Goal: Information Seeking & Learning: Check status

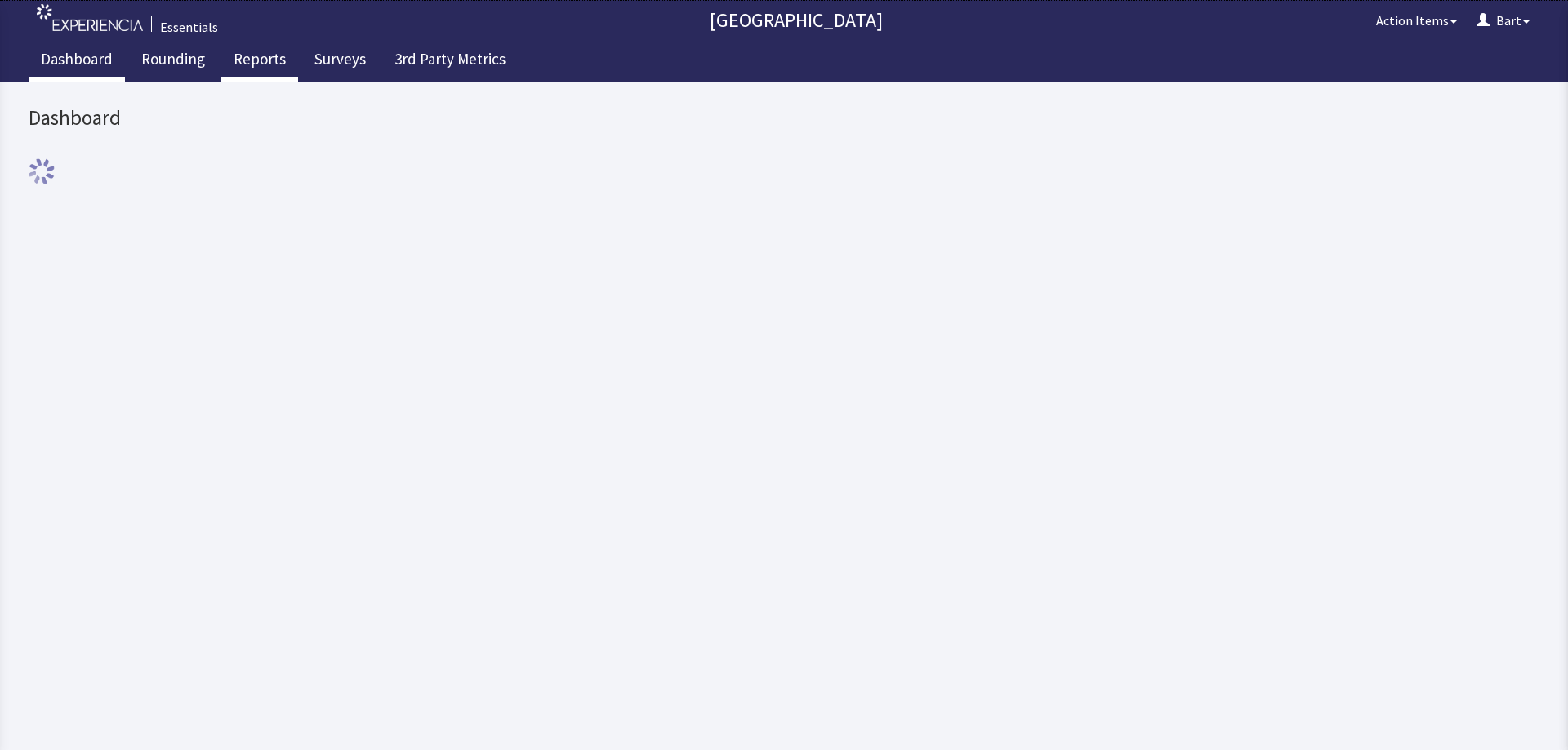
click at [243, 61] on link "Reports" at bounding box center [259, 61] width 77 height 41
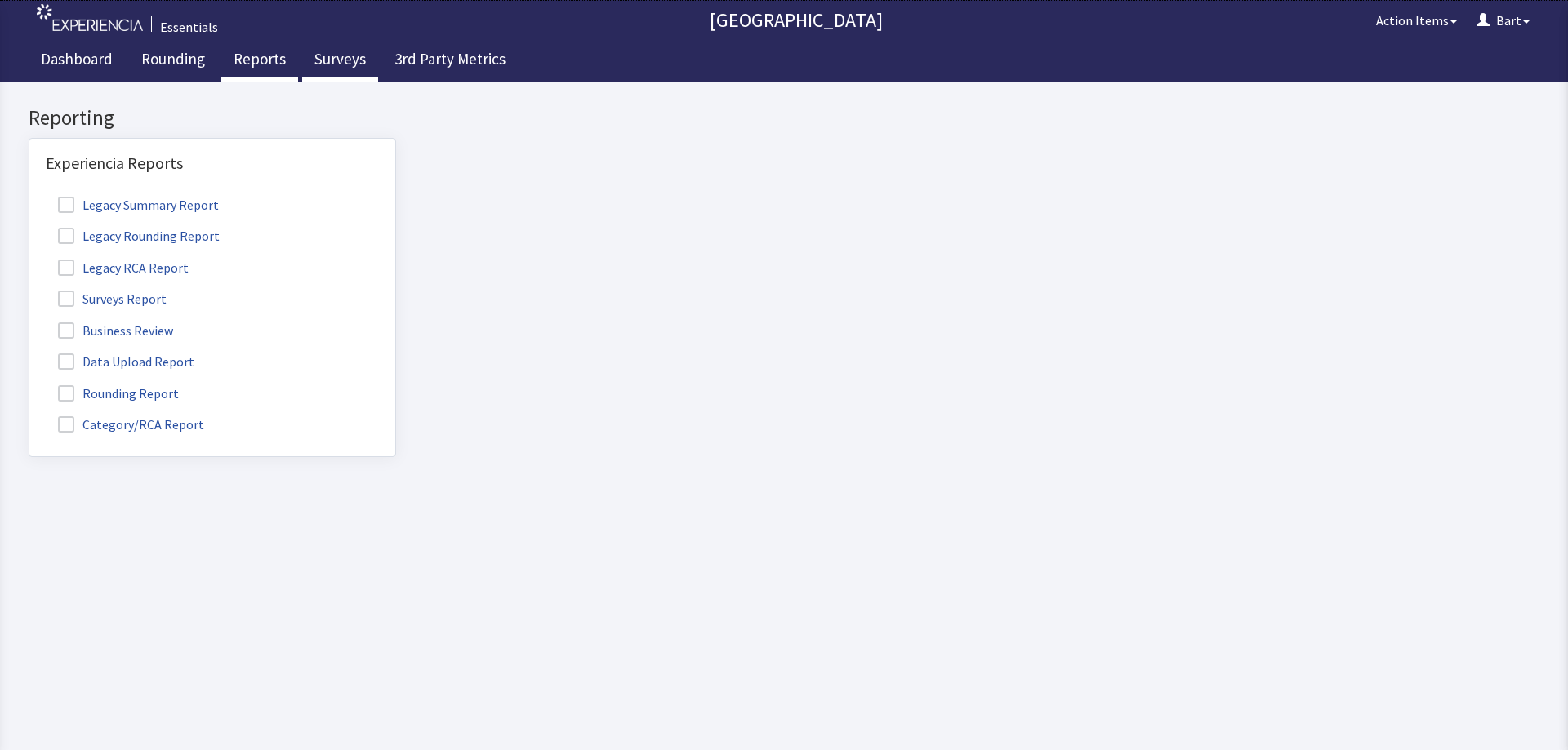
click at [318, 55] on link "Surveys" at bounding box center [340, 61] width 76 height 41
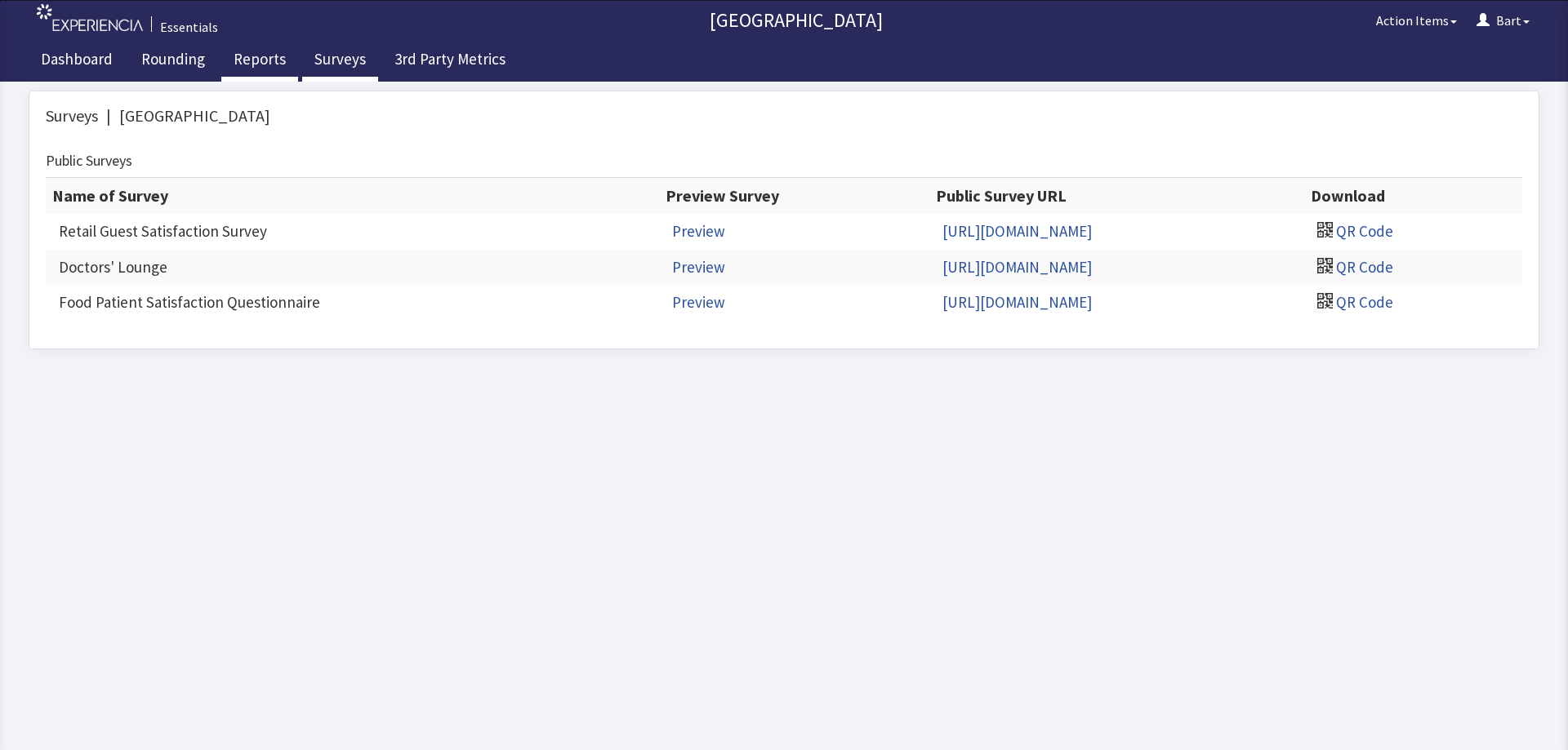
click at [265, 63] on link "Reports" at bounding box center [259, 61] width 77 height 41
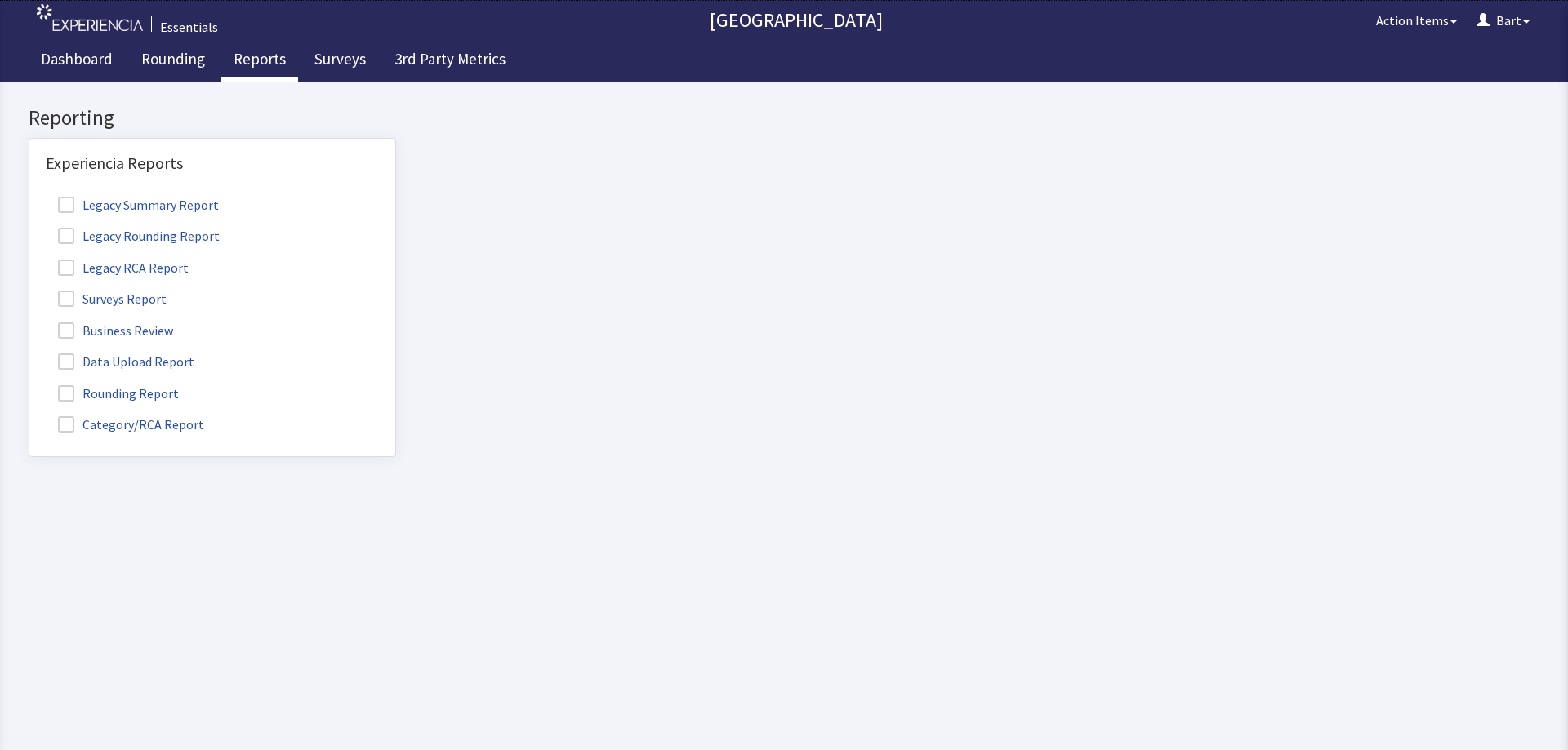
click at [68, 297] on span at bounding box center [65, 299] width 16 height 16
click at [30, 290] on input "Surveys Report" at bounding box center [30, 290] width 0 height 0
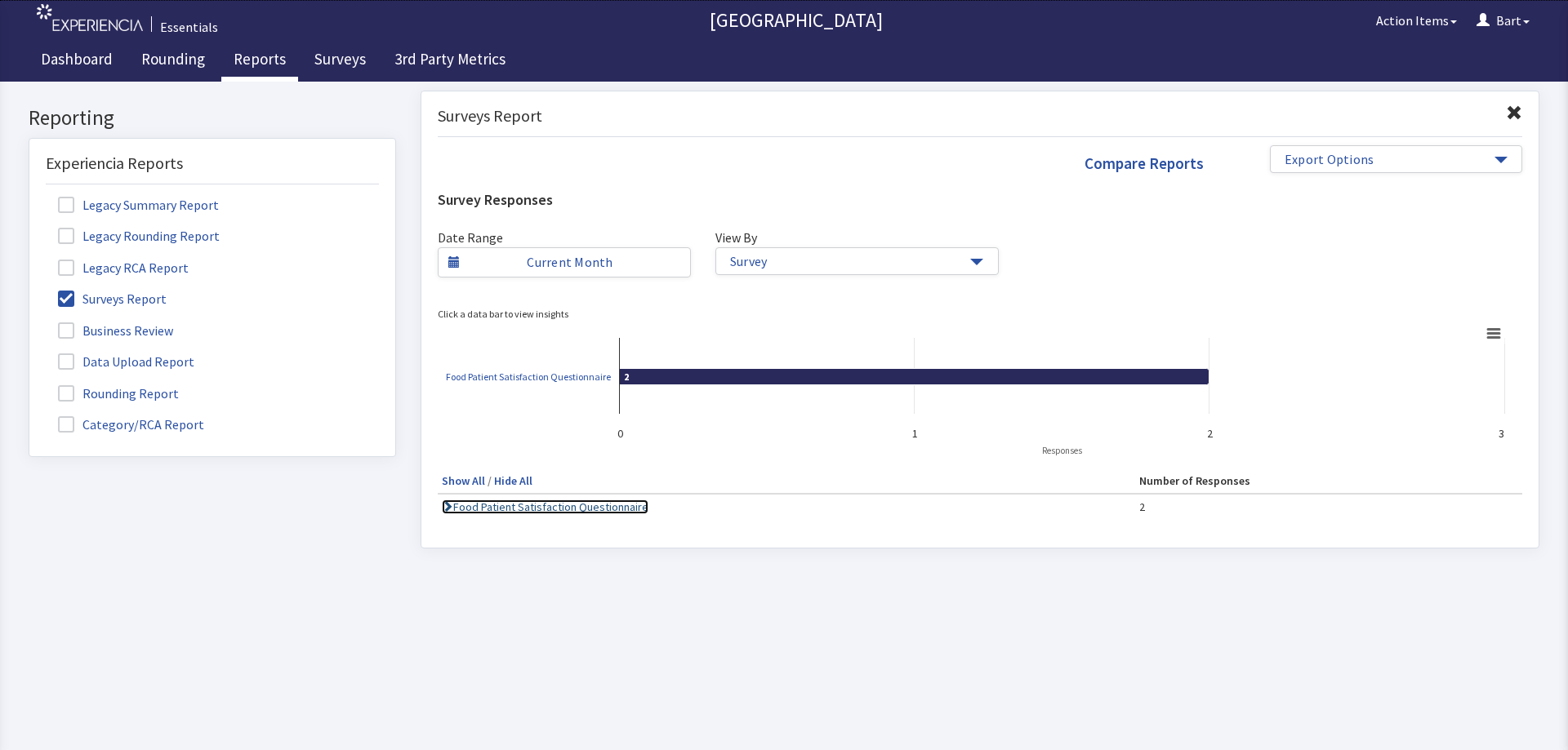
click at [616, 507] on link "Food Patient Satisfaction Questionnaire" at bounding box center [545, 506] width 207 height 14
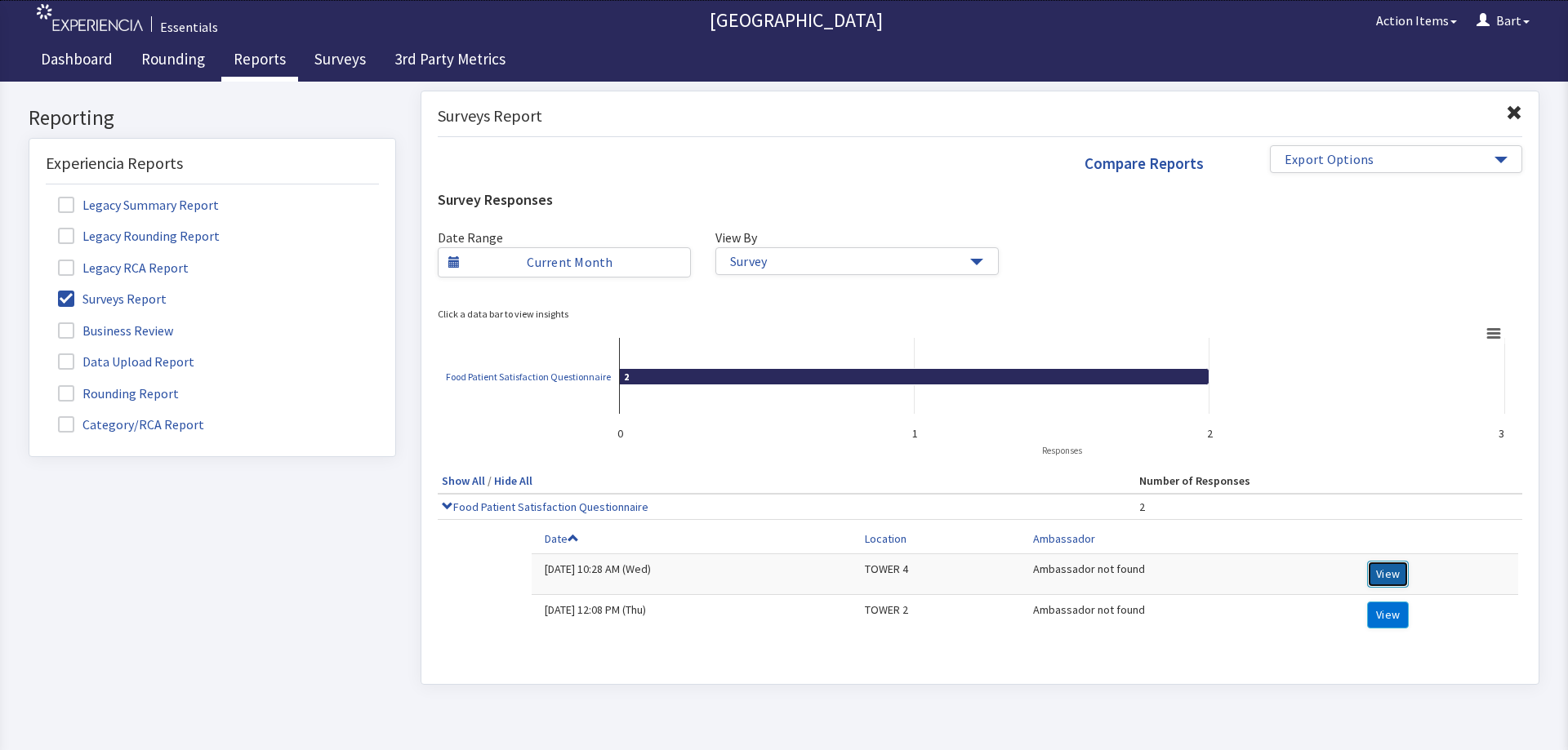
click at [1378, 572] on button "View" at bounding box center [1387, 574] width 41 height 27
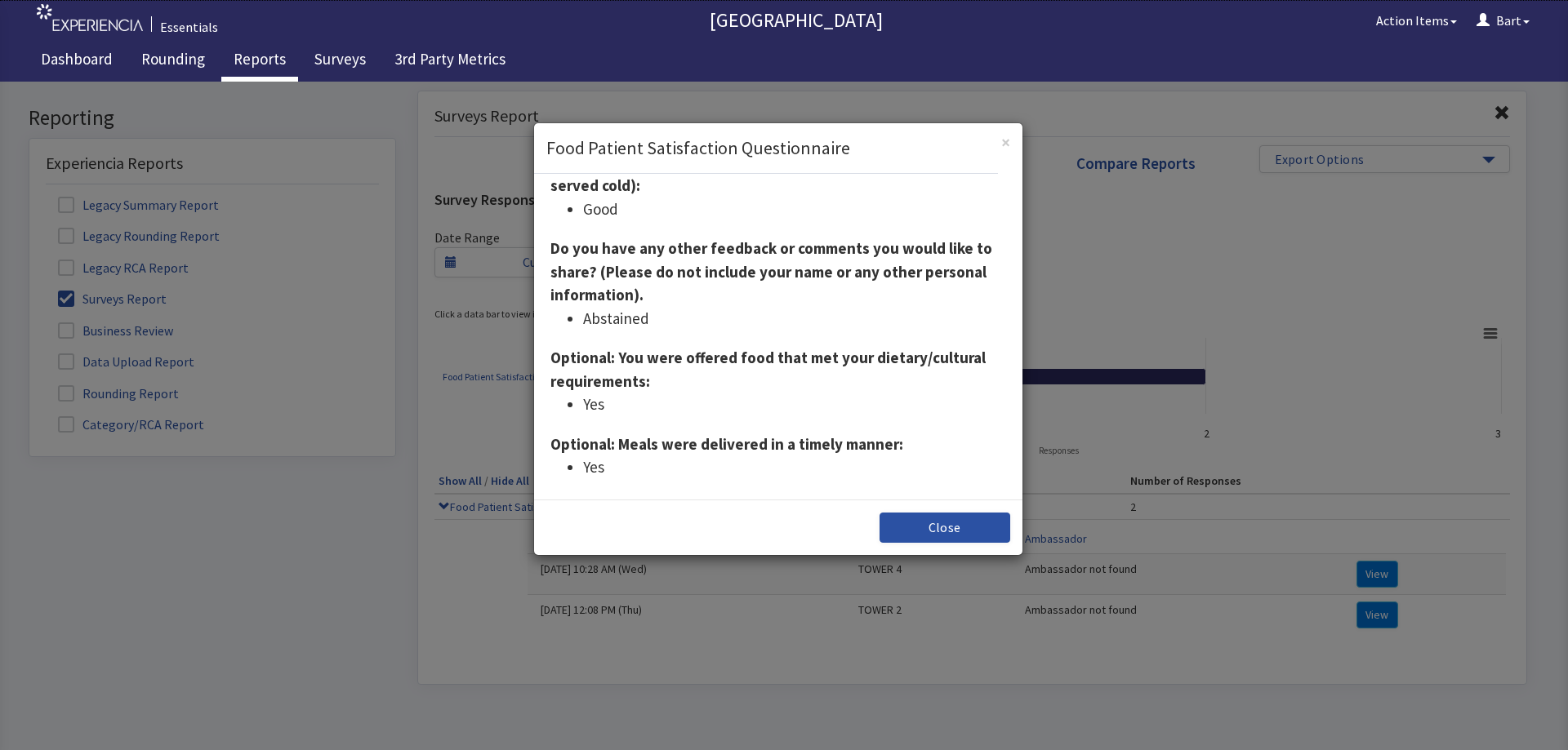
scroll to position [380, 0]
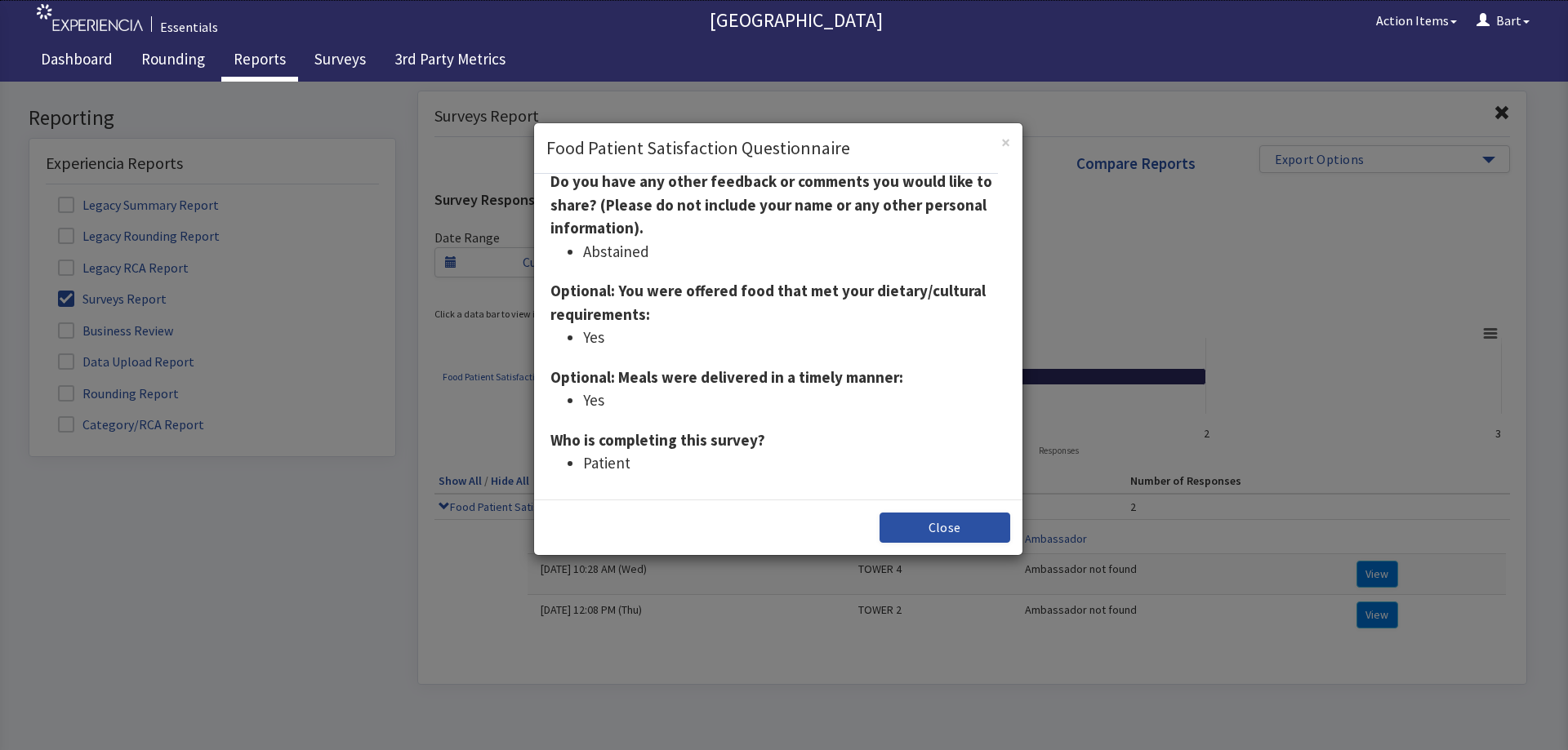
click div "× Food Patient Satisfaction Questionnaire Ambassador: Completed: 06-Aug-2025 10…"
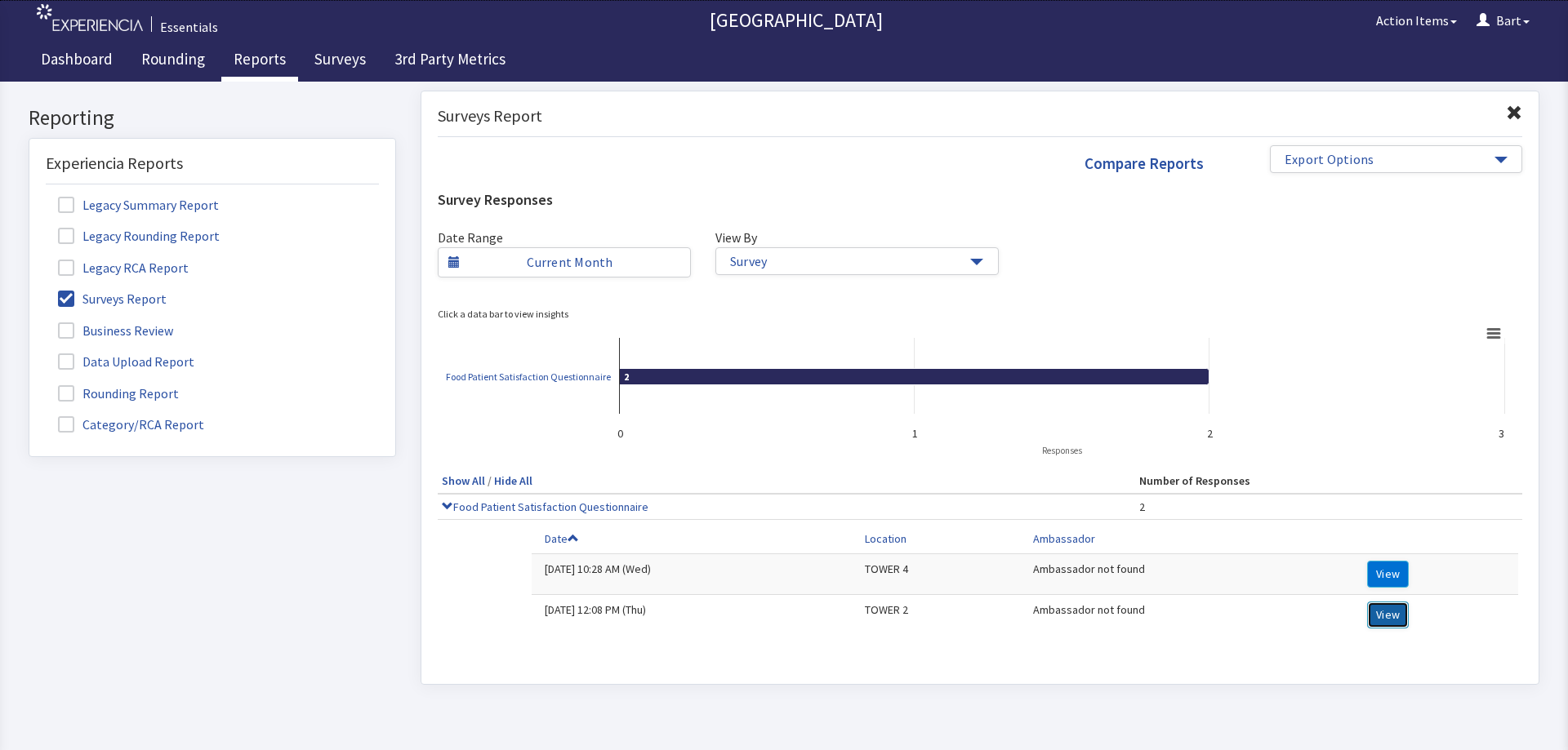
click at [1371, 615] on button "View" at bounding box center [1387, 616] width 41 height 27
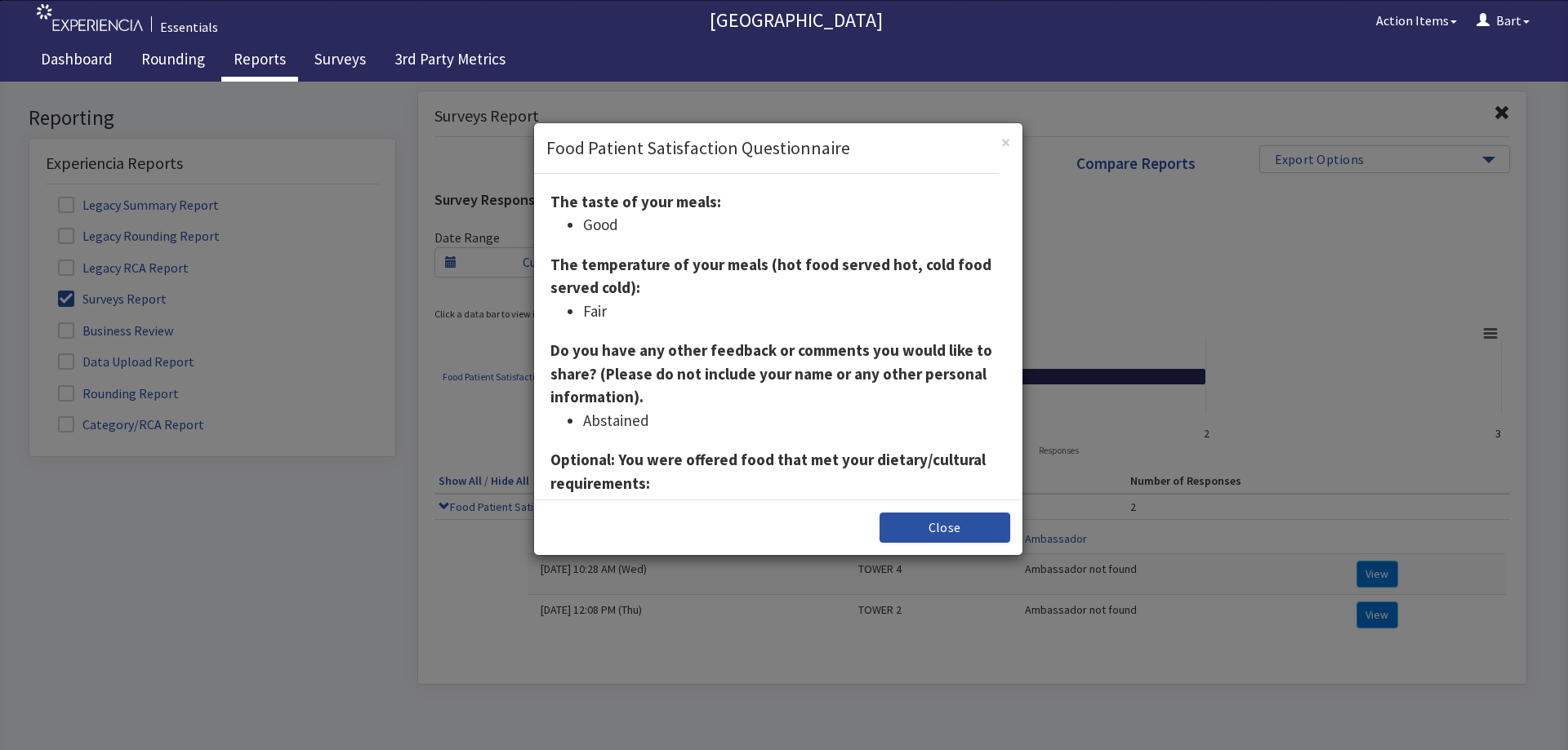
scroll to position [0, 0]
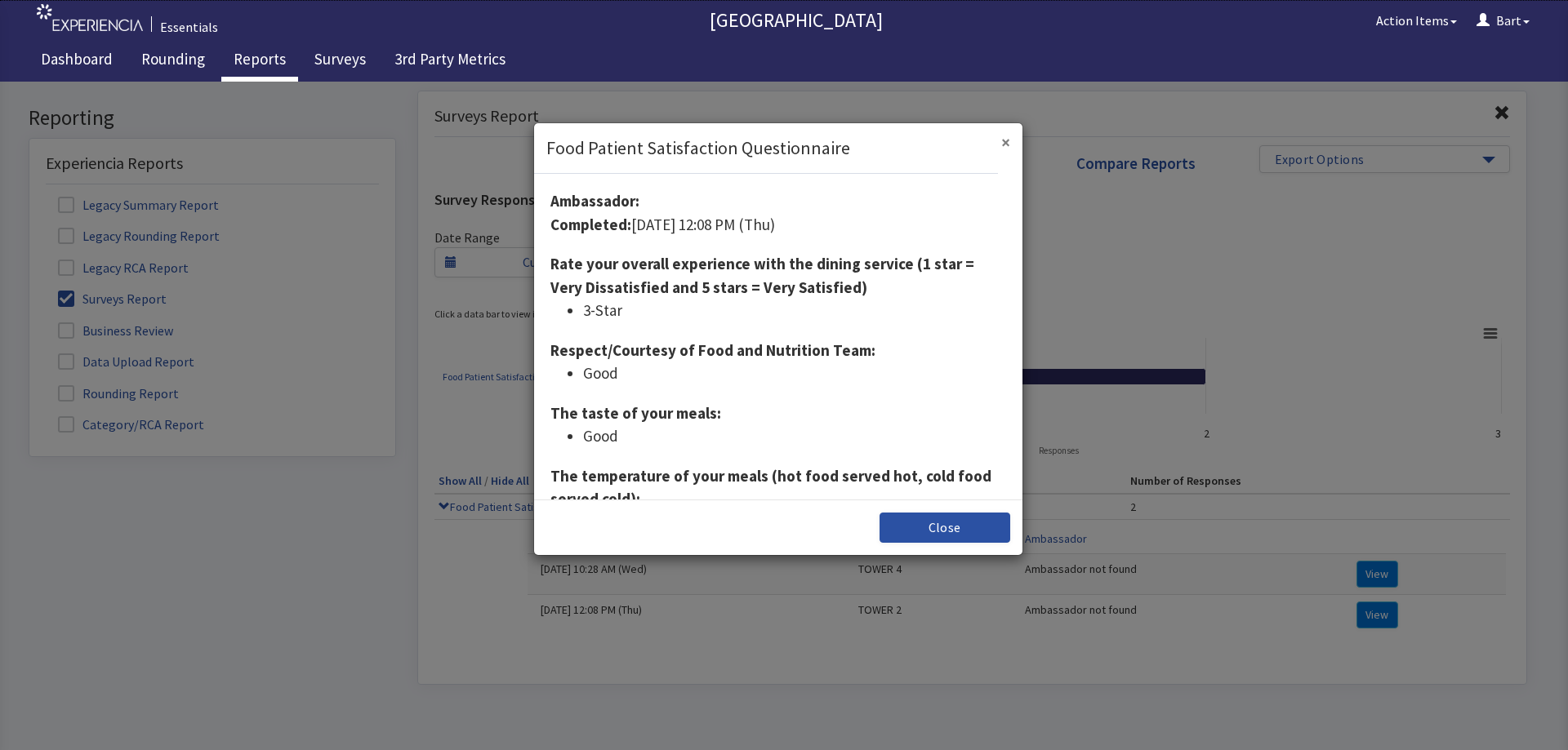
click at [1009, 139] on span "×" at bounding box center [1005, 142] width 9 height 22
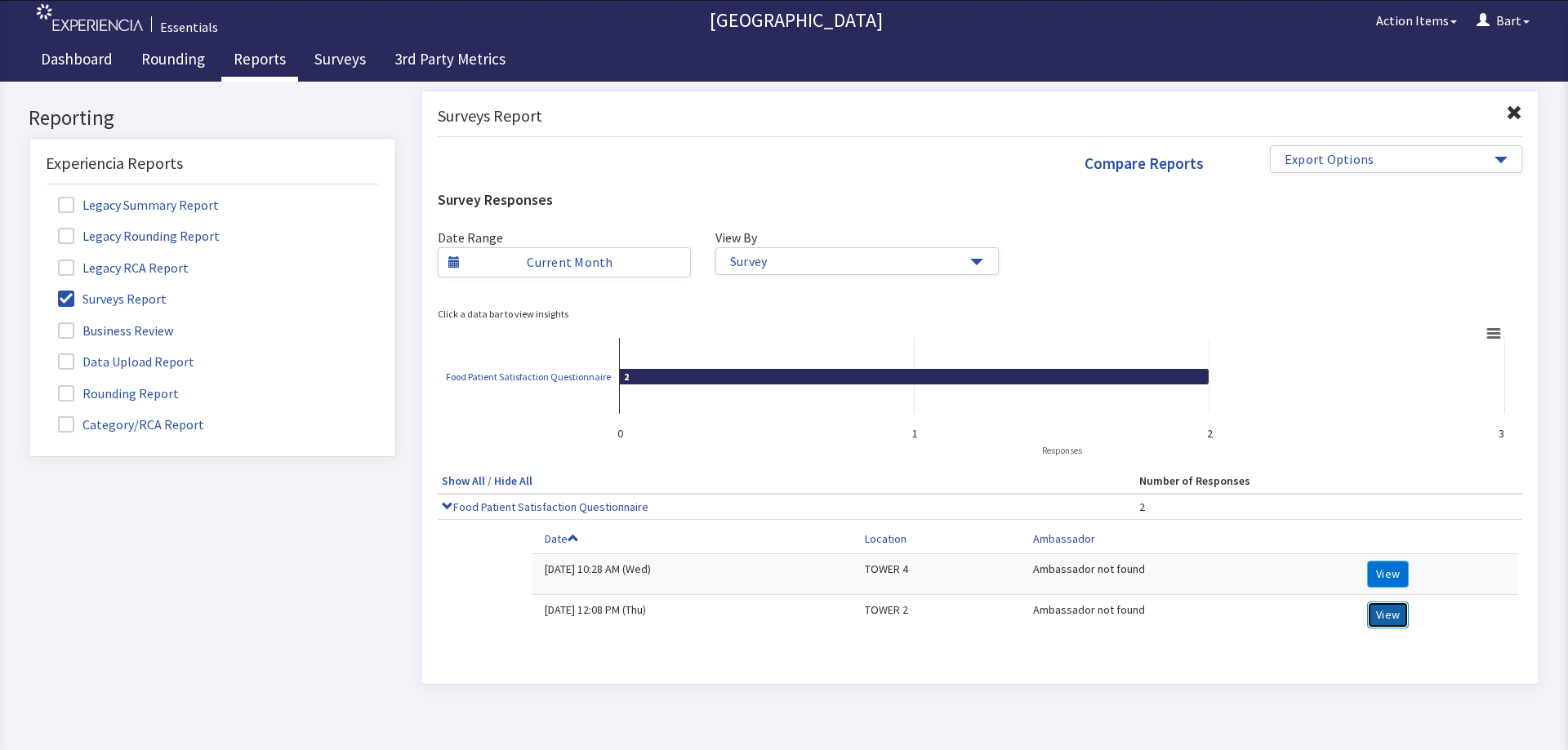
click at [1398, 617] on button "View" at bounding box center [1387, 616] width 41 height 27
